Goal: Find specific page/section: Find specific page/section

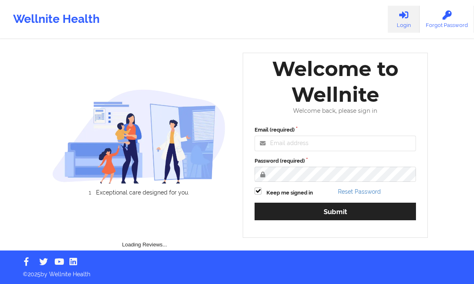
click at [284, 114] on div "Welcome back, please sign in" at bounding box center [335, 110] width 173 height 7
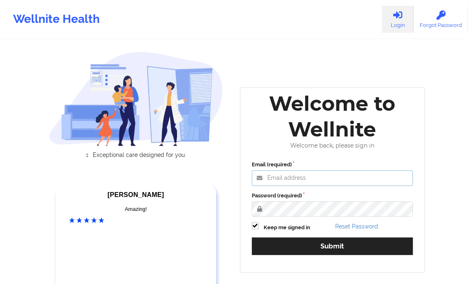
click at [281, 176] on input "Email (required)" at bounding box center [332, 178] width 161 height 16
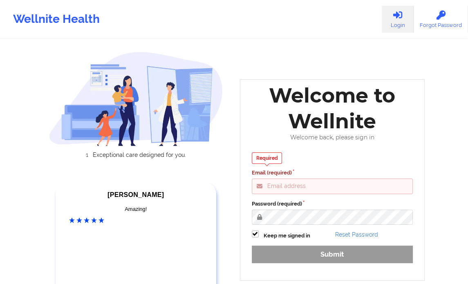
type input "[PERSON_NAME][EMAIL_ADDRESS][DOMAIN_NAME]"
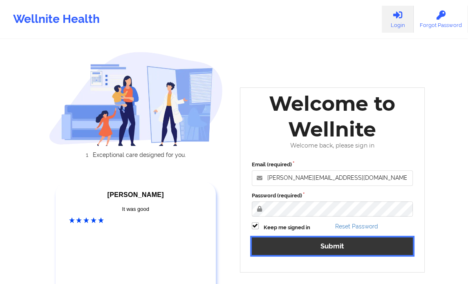
click at [306, 241] on button "Submit" at bounding box center [332, 246] width 161 height 18
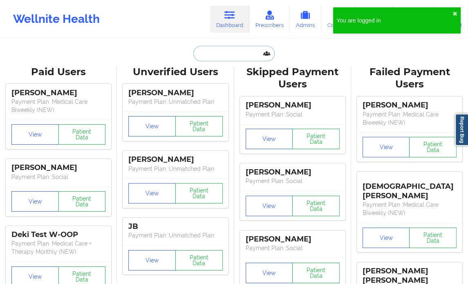
click at [221, 56] on input "text" at bounding box center [233, 54] width 81 height 16
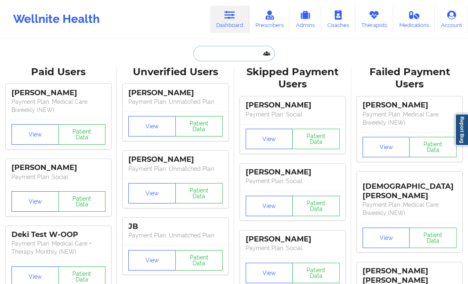
paste input "[PERSON_NAME]"
type input "[PERSON_NAME]"
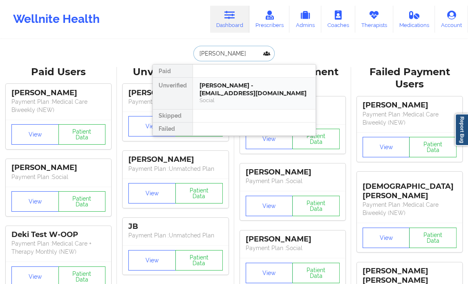
click at [276, 89] on div "[PERSON_NAME] - [EMAIL_ADDRESS][DOMAIN_NAME]" at bounding box center [253, 89] width 109 height 15
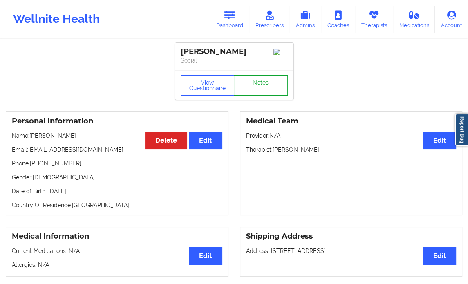
click at [267, 81] on link "Notes" at bounding box center [261, 85] width 54 height 20
